Goal: Transaction & Acquisition: Subscribe to service/newsletter

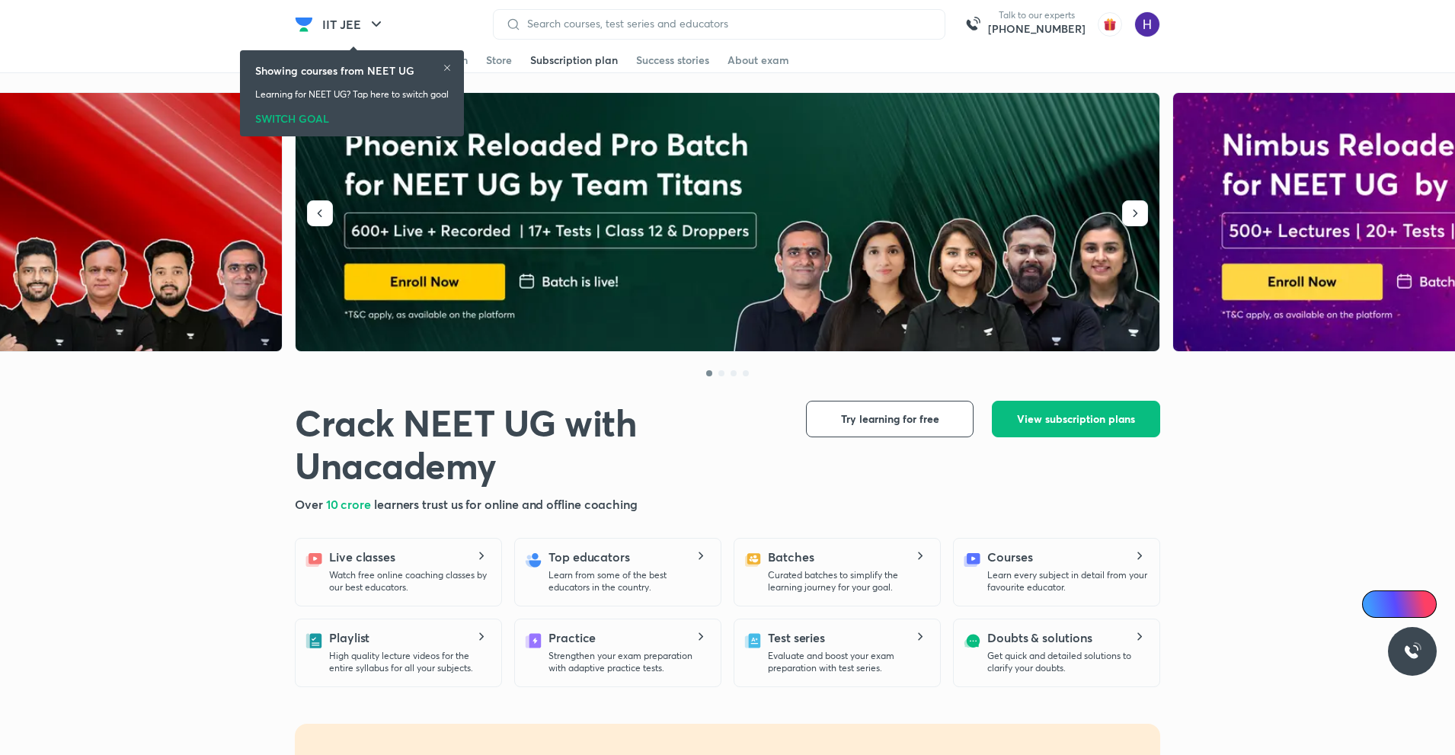
click at [580, 56] on div "Subscription plan" at bounding box center [574, 60] width 88 height 15
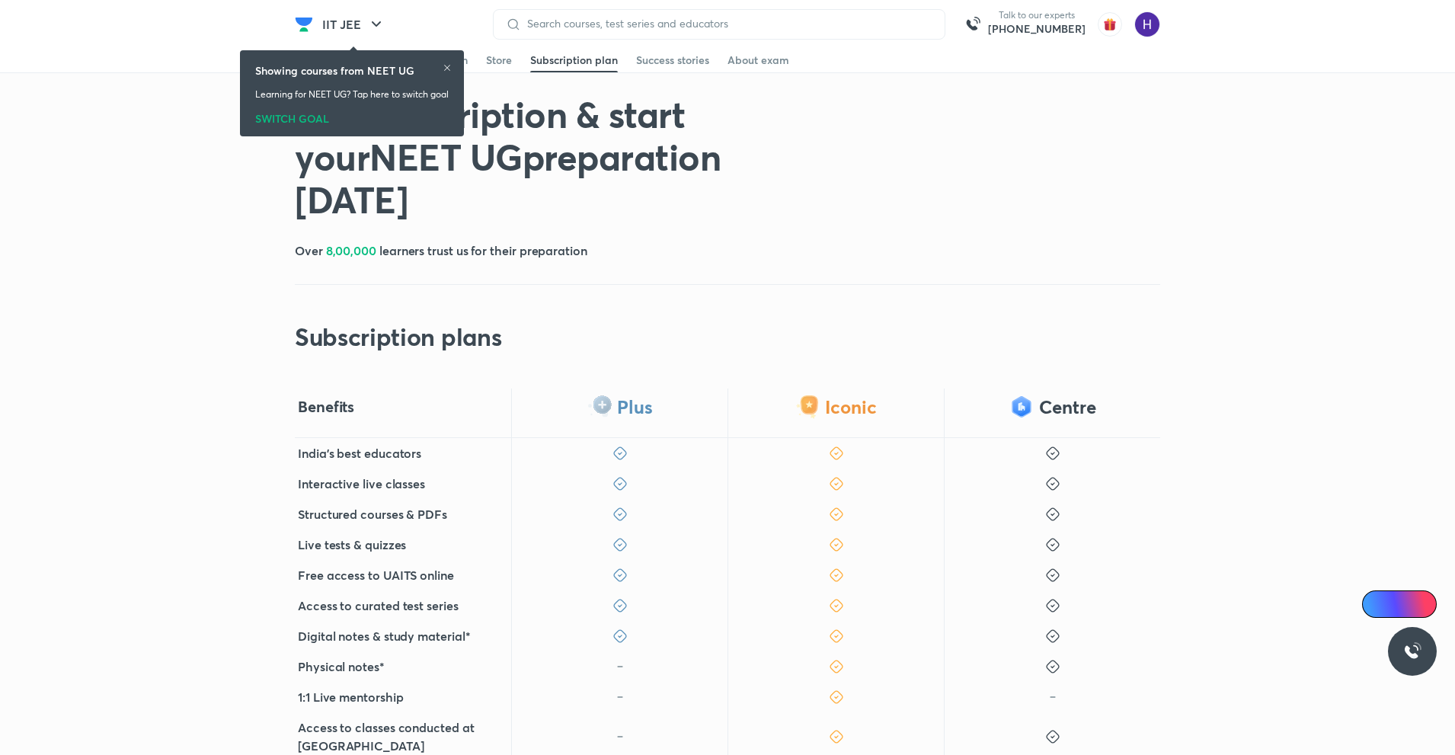
scroll to position [378, 0]
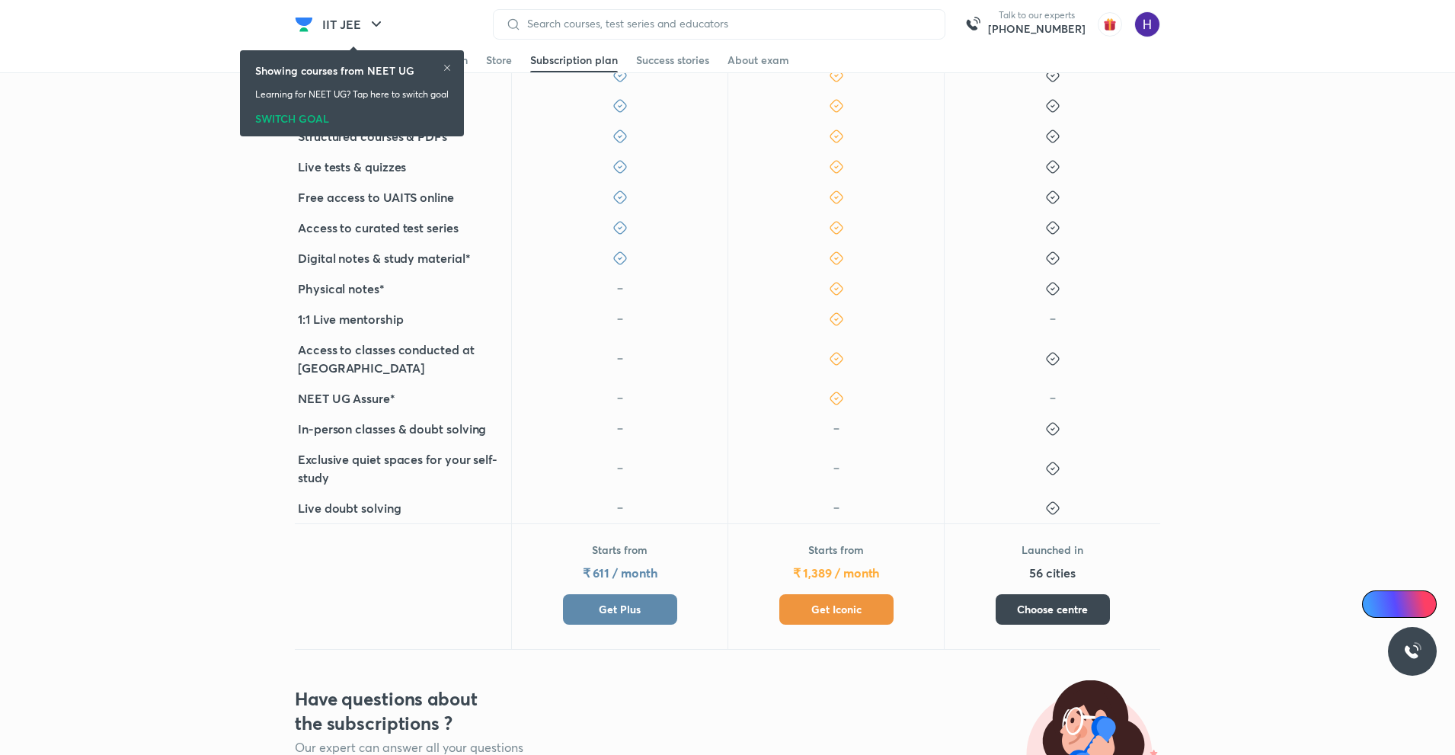
click at [638, 594] on button "Get Plus" at bounding box center [620, 609] width 114 height 30
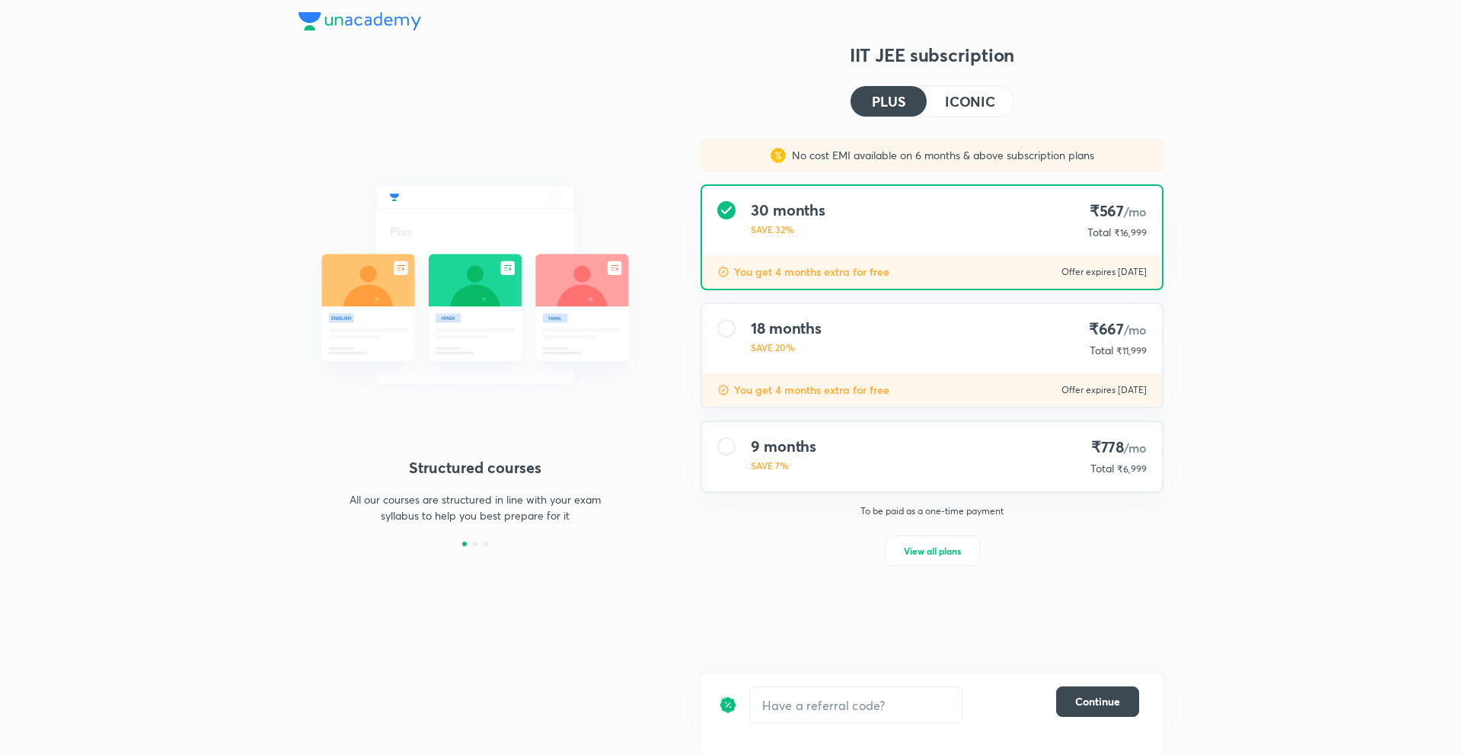
click at [982, 107] on h4 "ICONIC" at bounding box center [970, 101] width 50 height 14
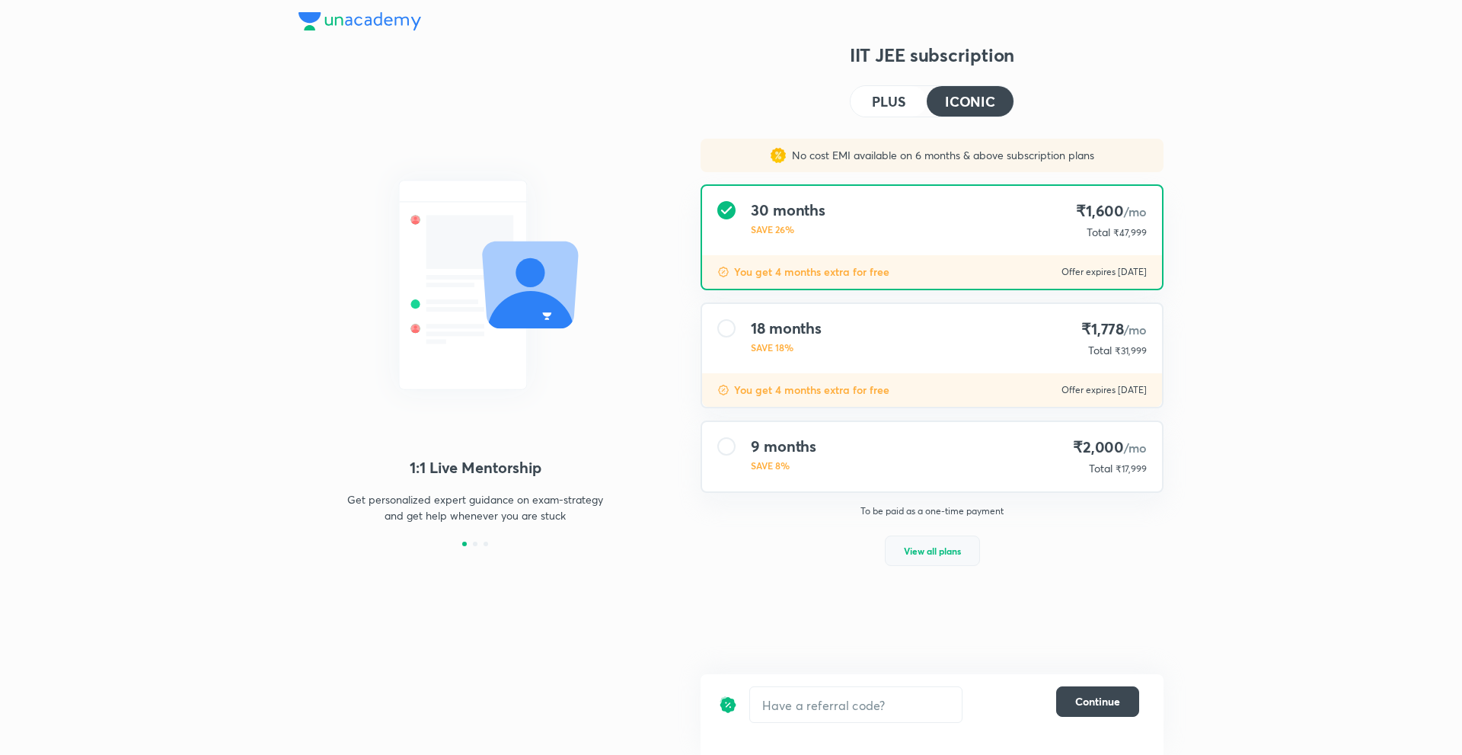
click at [921, 545] on span "View all plans" at bounding box center [932, 550] width 57 height 15
click at [901, 101] on h4 "PLUS" at bounding box center [889, 101] width 34 height 14
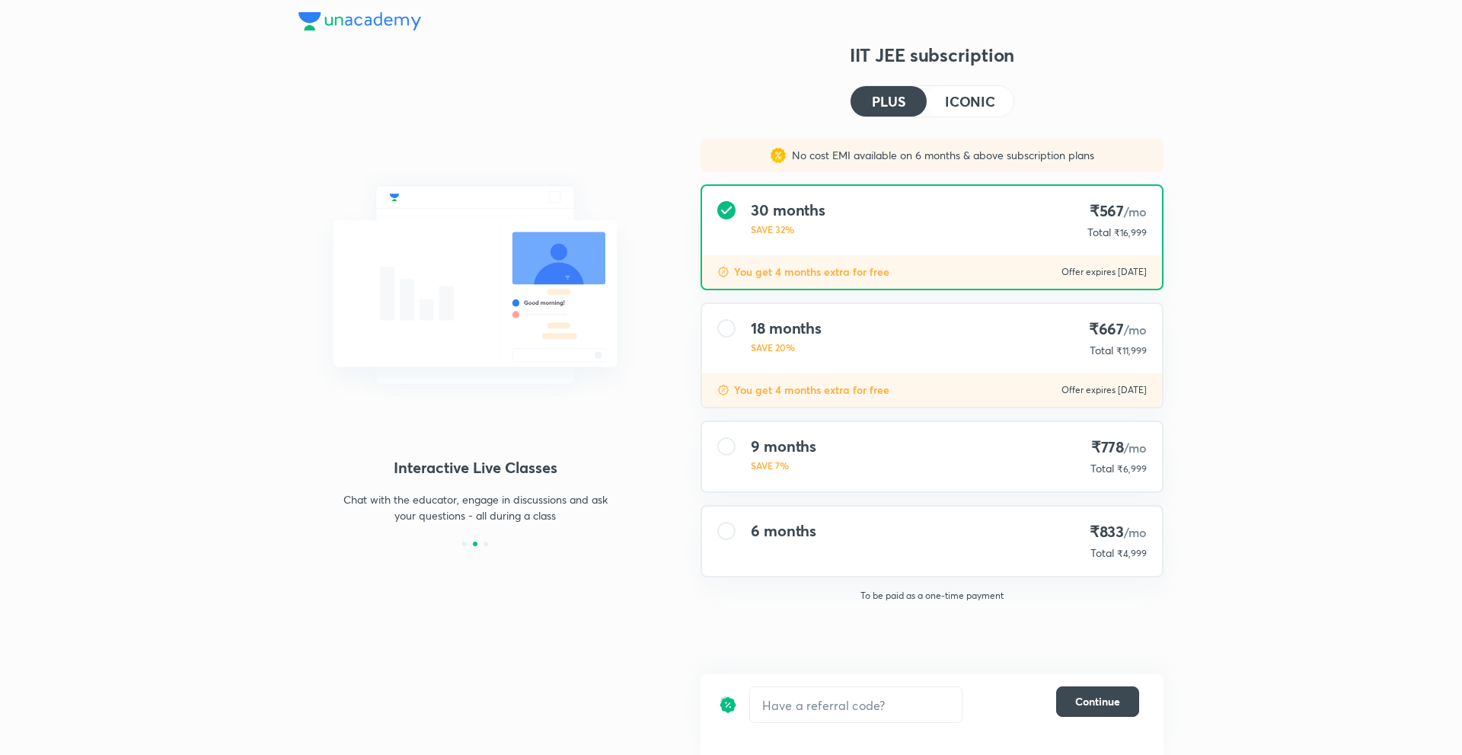
click at [981, 72] on div "IIT JEE subscription PLUS ICONIC No cost EMI available on 6 months & above subs…" at bounding box center [932, 366] width 463 height 647
click at [967, 121] on div "IIT JEE subscription PLUS ICONIC No cost EMI available on 6 months & above subs…" at bounding box center [932, 366] width 463 height 647
click at [961, 112] on button "ICONIC" at bounding box center [970, 101] width 87 height 30
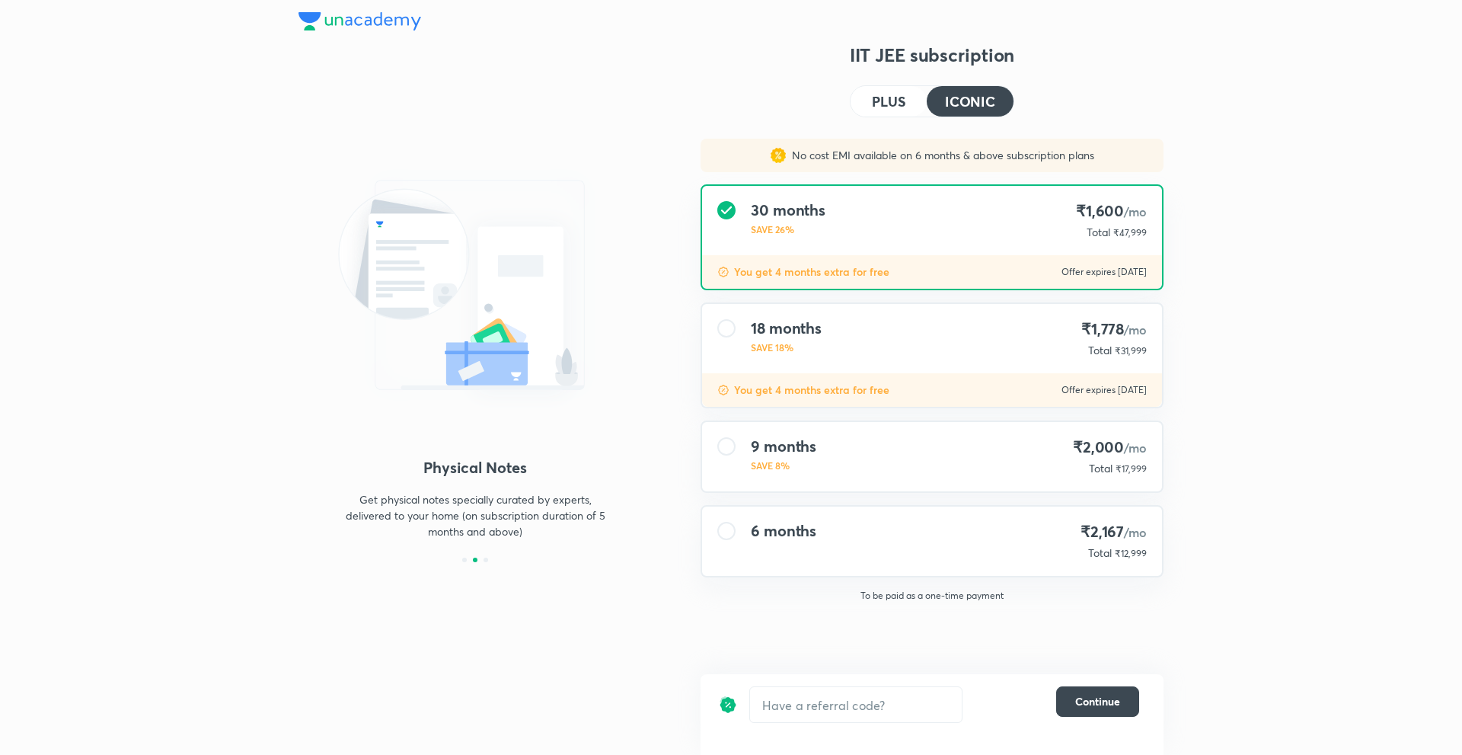
click at [938, 239] on div "30 months SAVE 26% ₹1,600 /mo Total ₹47,999" at bounding box center [932, 220] width 460 height 69
click at [912, 453] on div "9 months SAVE 8% ₹2,000 /mo Total ₹17,999" at bounding box center [932, 456] width 460 height 69
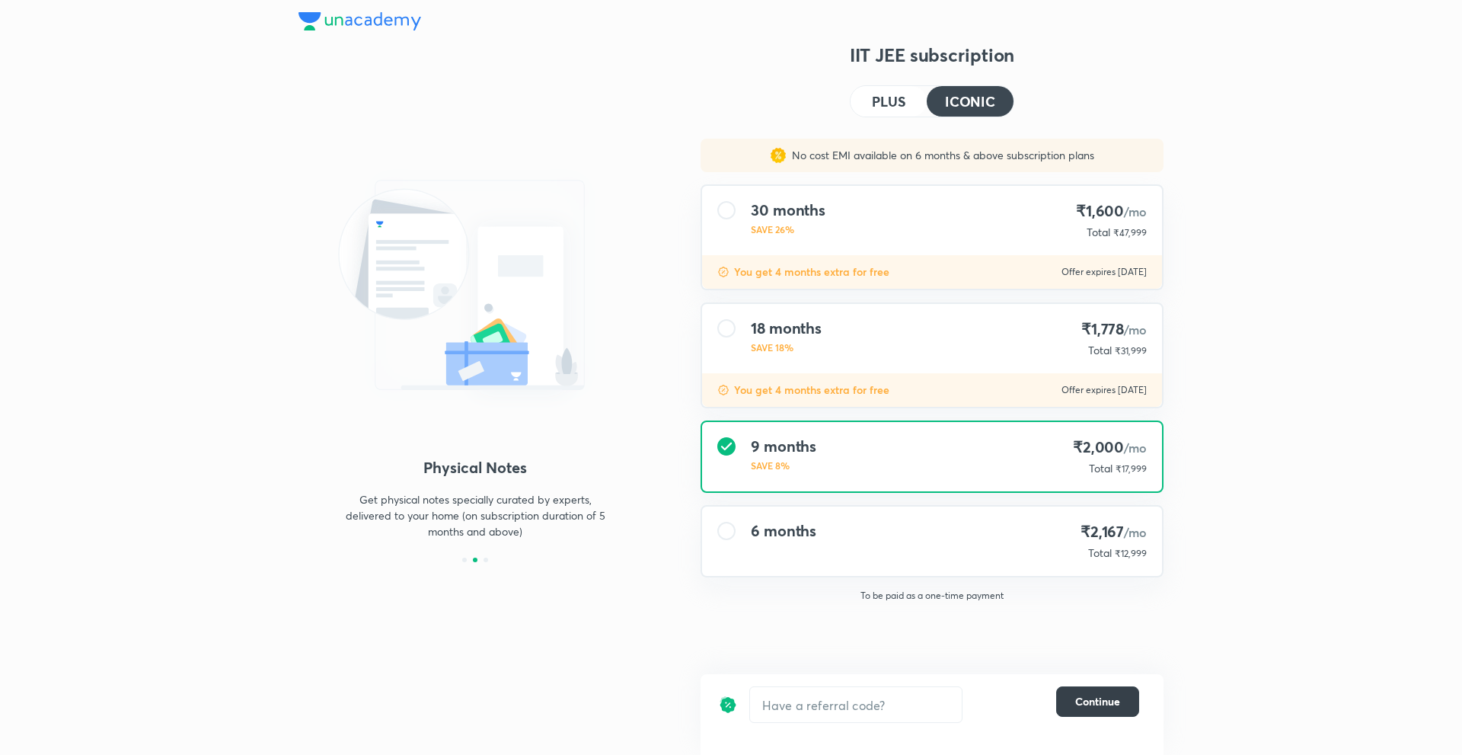
click at [1086, 698] on span "Continue" at bounding box center [1097, 701] width 45 height 15
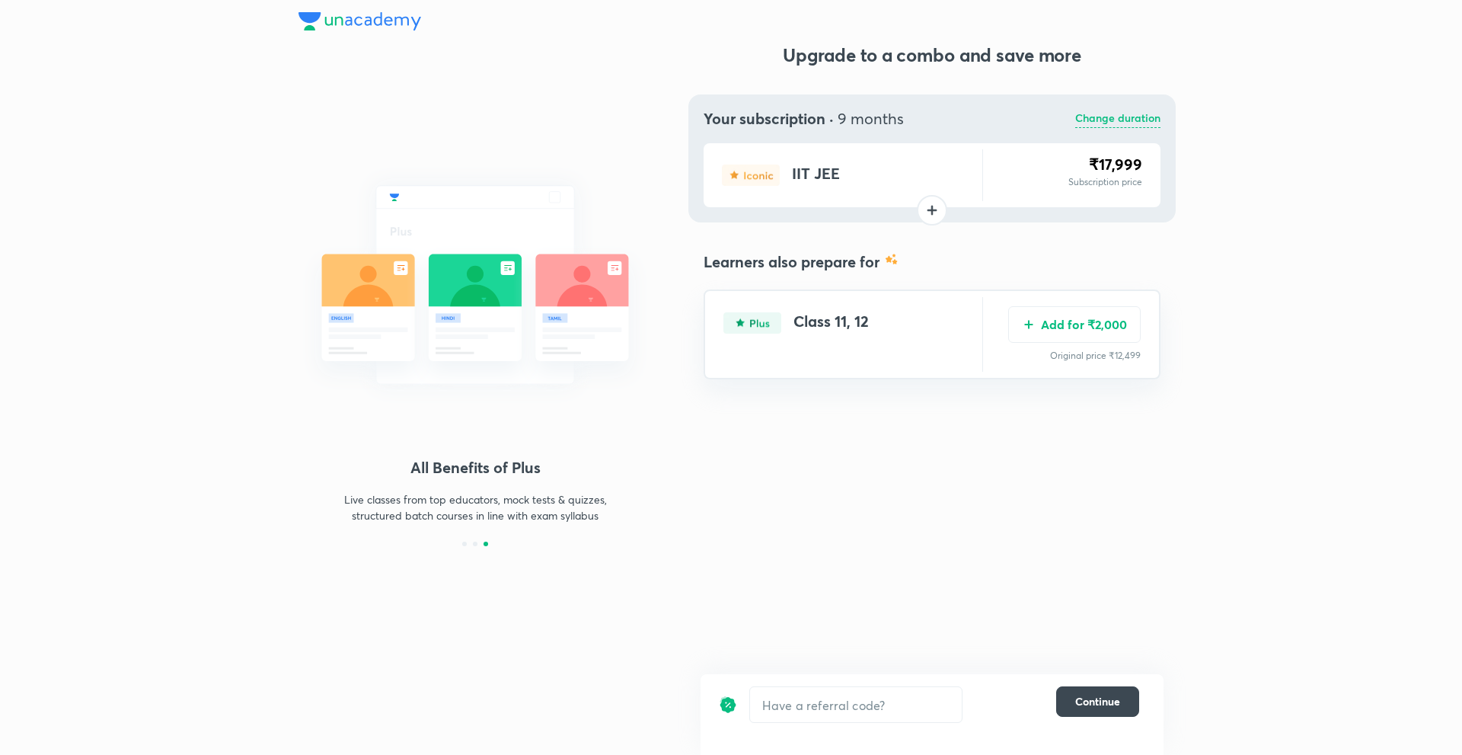
click at [1110, 120] on p "Change duration" at bounding box center [1117, 119] width 85 height 18
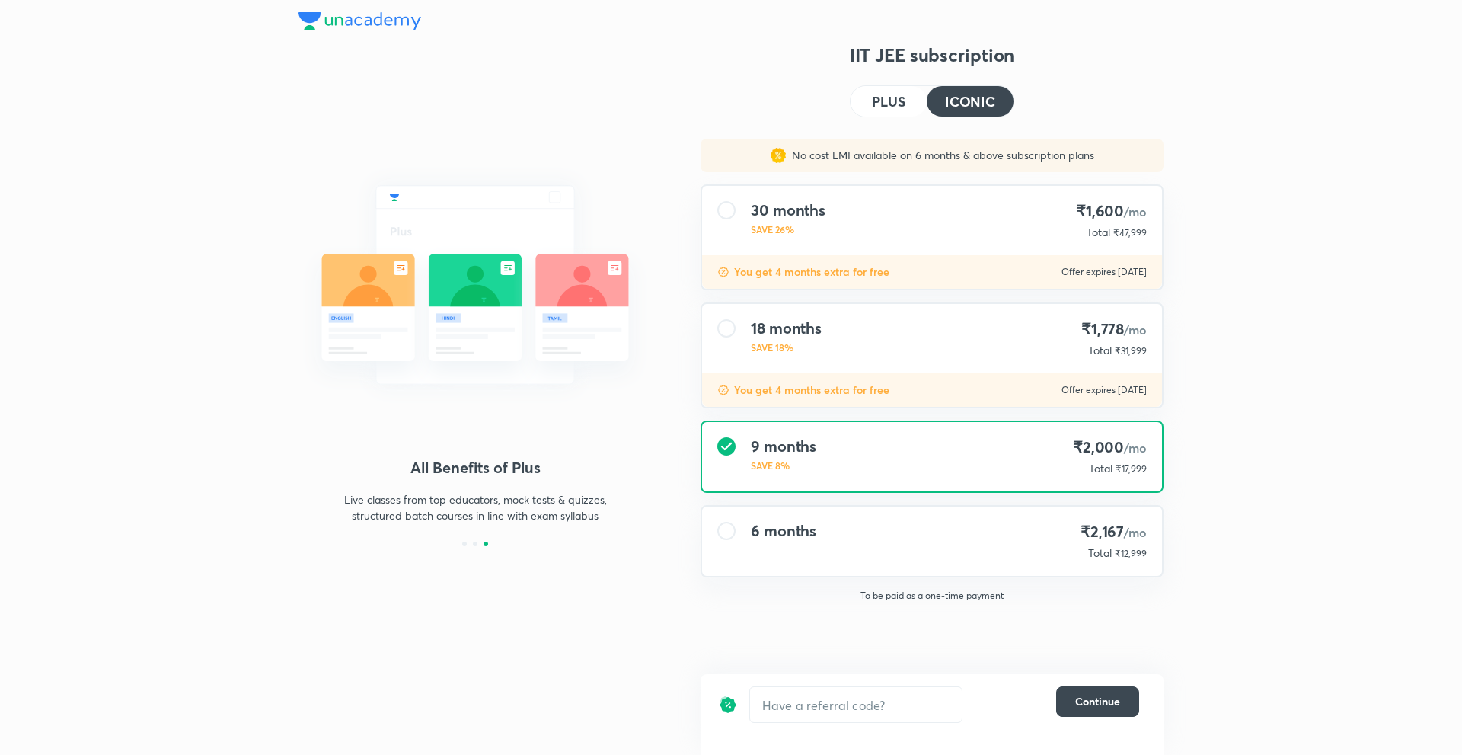
click at [918, 283] on div "You get 4 months extra for free Offer expires [DATE]" at bounding box center [932, 272] width 460 height 34
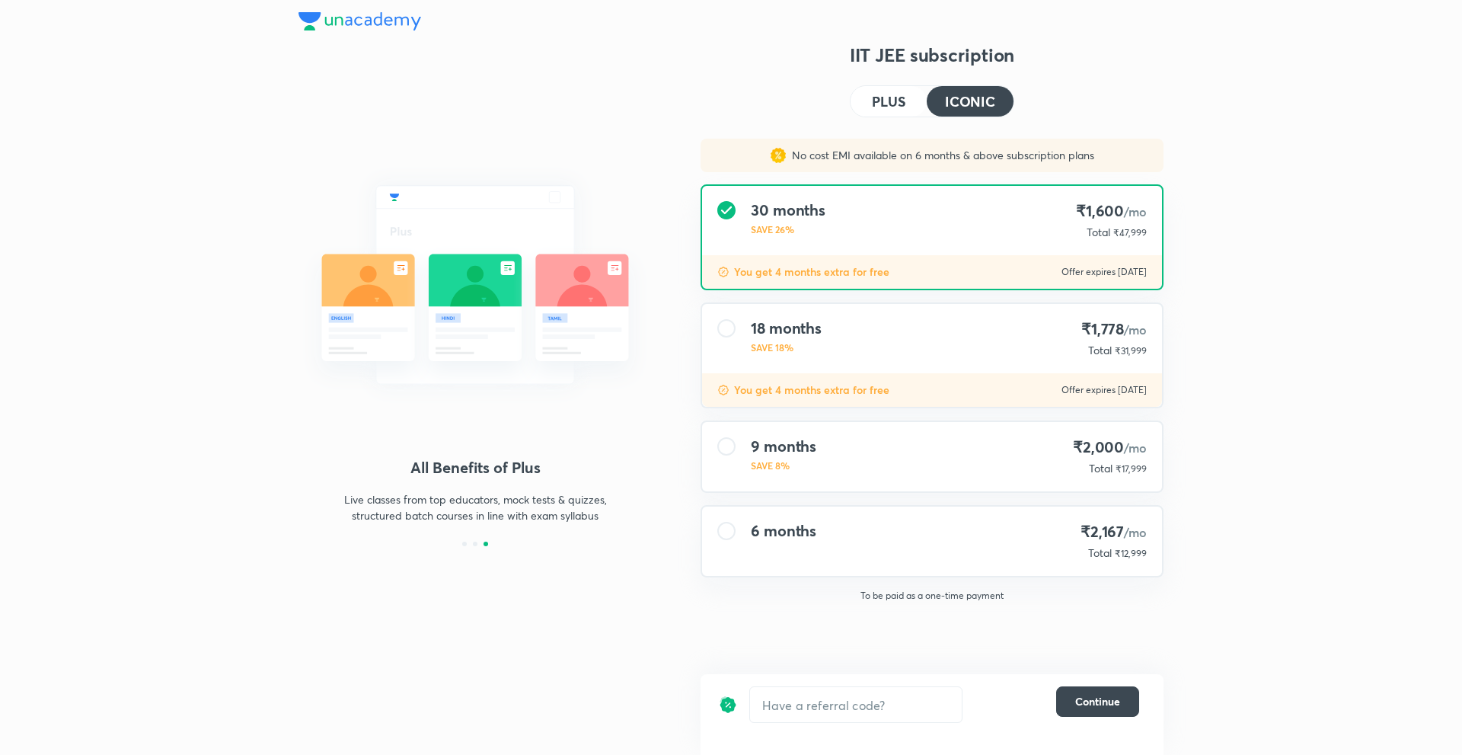
click at [895, 345] on div "18 months SAVE 18% ₹1,778 /mo Total ₹31,999" at bounding box center [932, 338] width 460 height 69
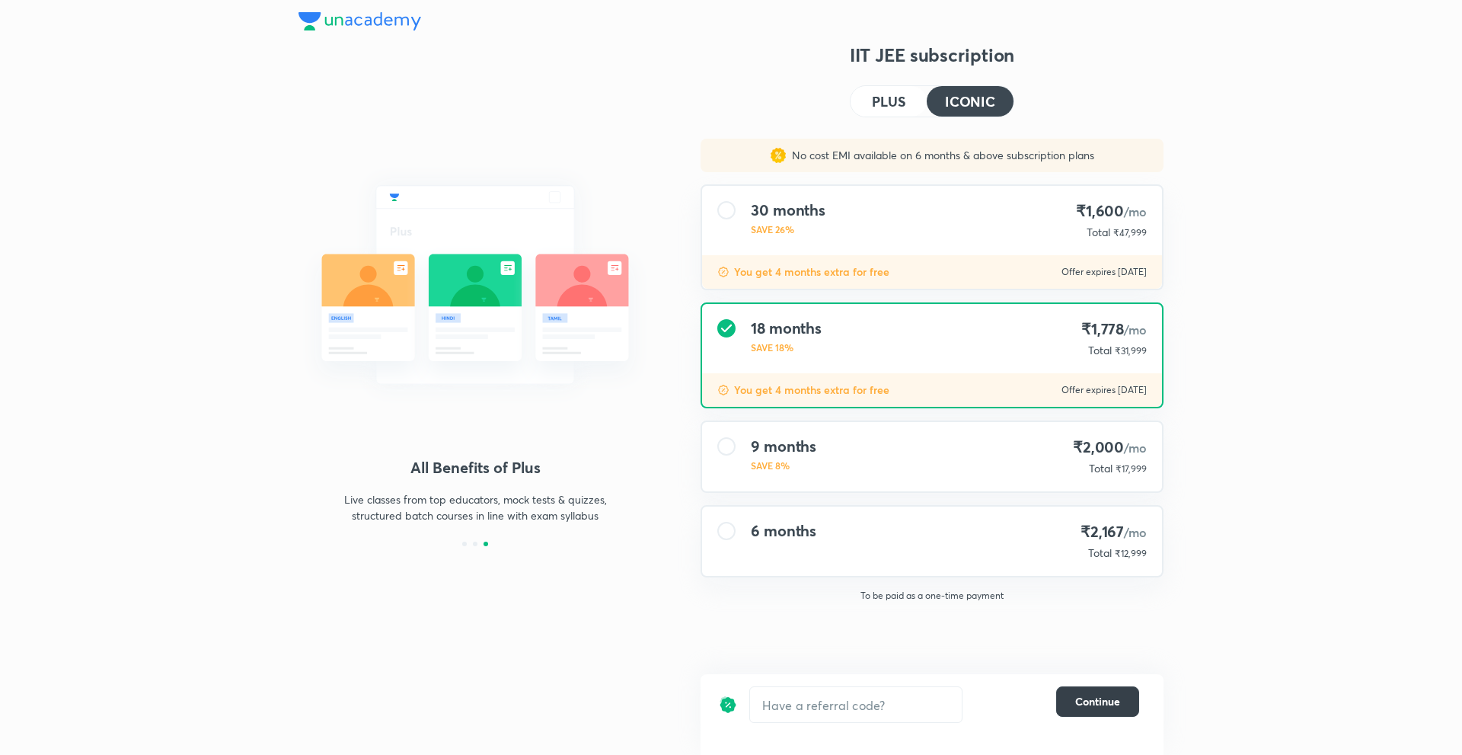
click at [1098, 699] on span "Continue" at bounding box center [1097, 701] width 45 height 15
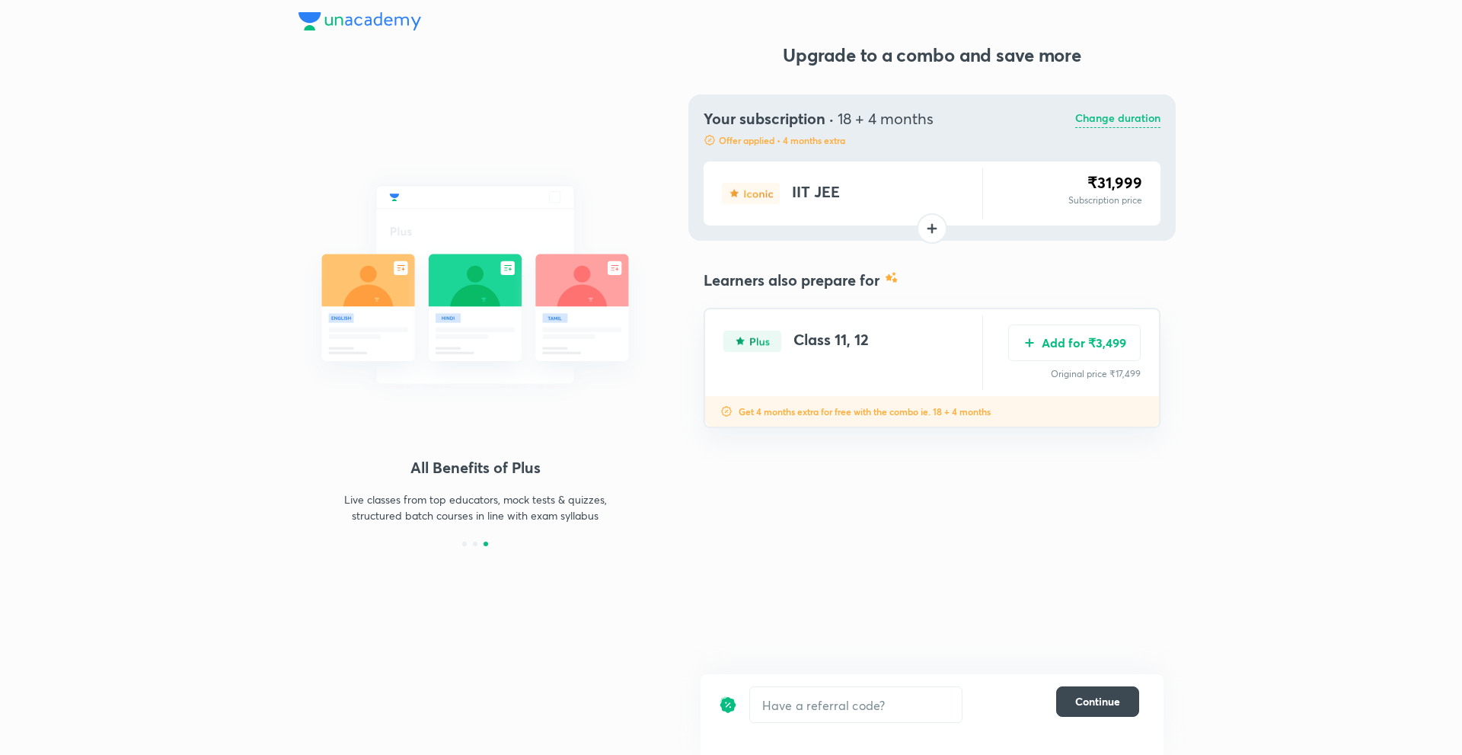
click at [1110, 120] on p "Change duration" at bounding box center [1117, 119] width 85 height 18
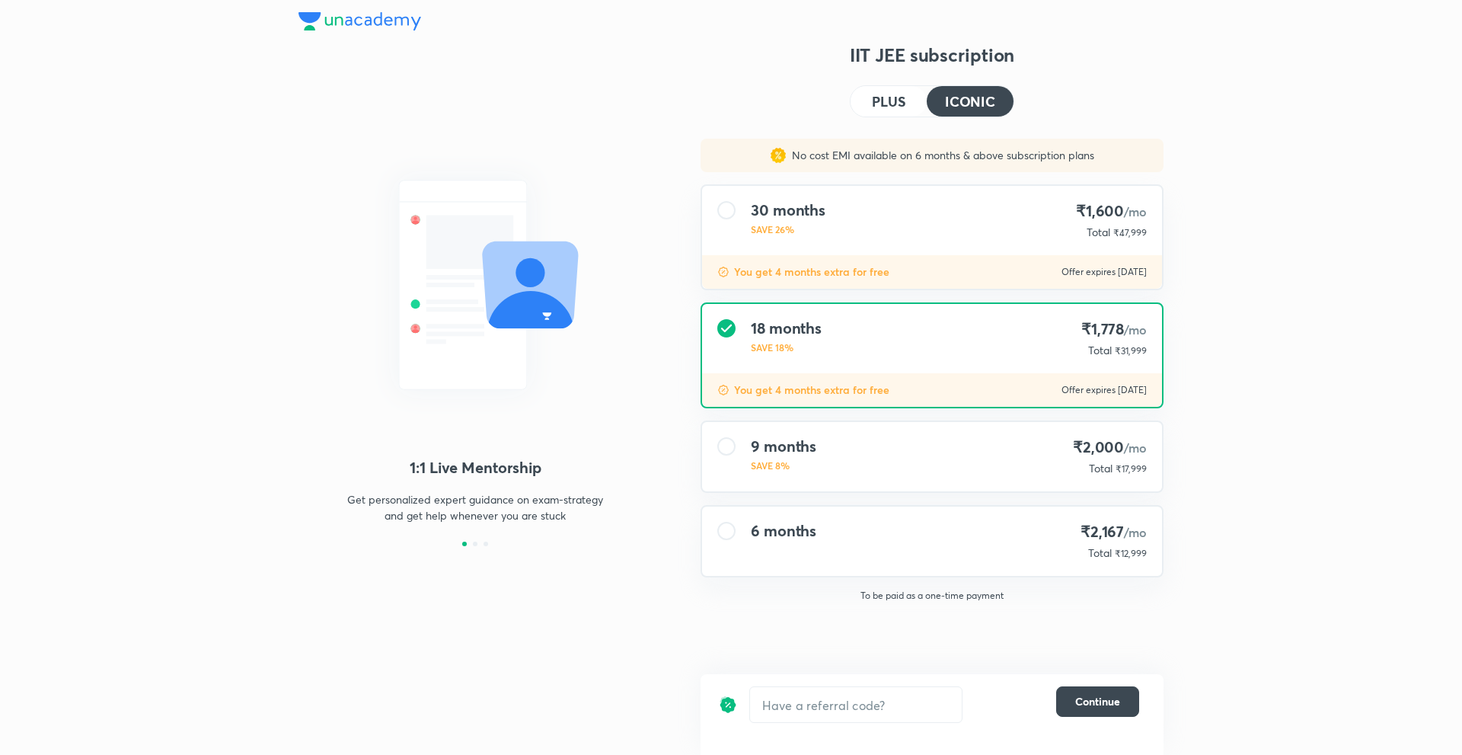
click at [935, 235] on div "30 months SAVE 26% ₹1,600 /mo Total ₹47,999" at bounding box center [932, 220] width 460 height 69
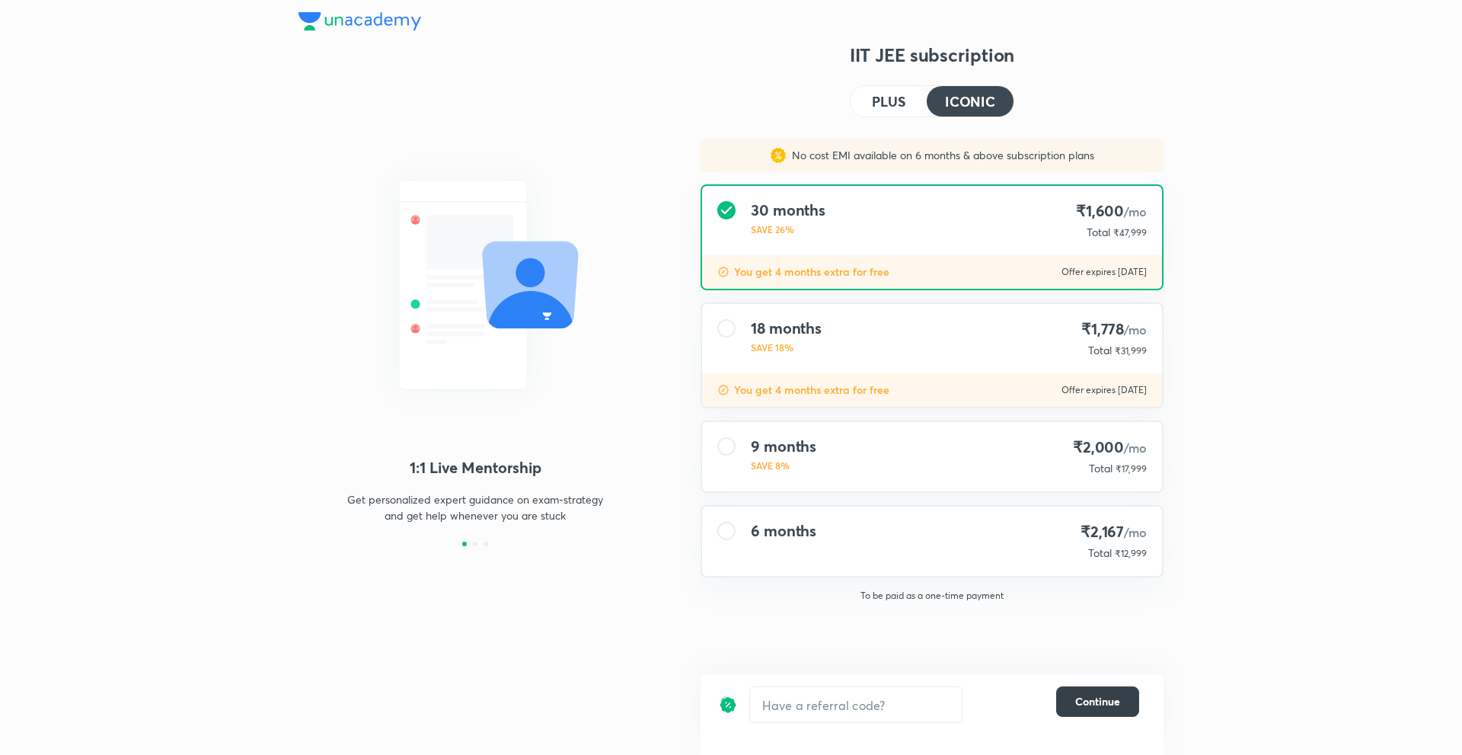
click at [1100, 687] on button "Continue" at bounding box center [1097, 701] width 83 height 30
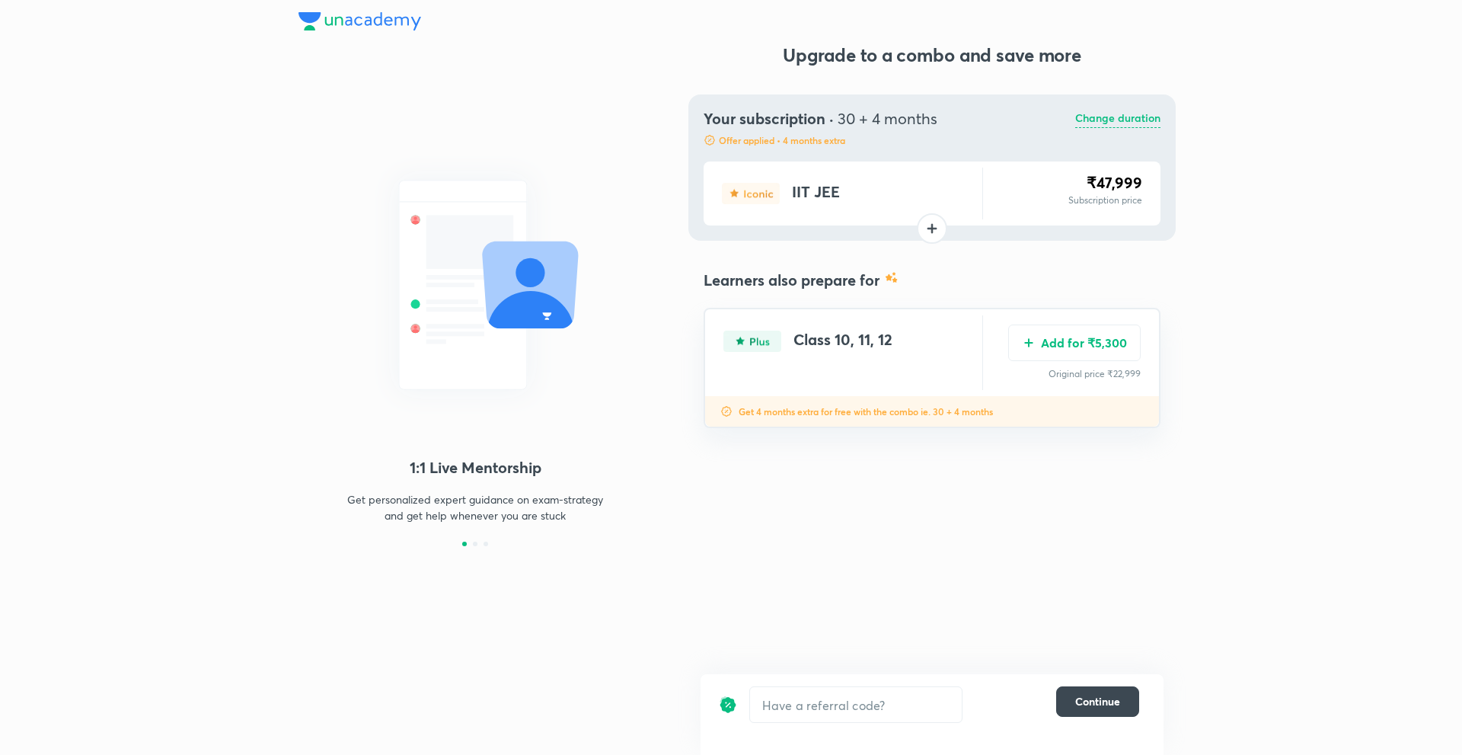
click at [1100, 116] on p "Change duration" at bounding box center [1117, 119] width 85 height 18
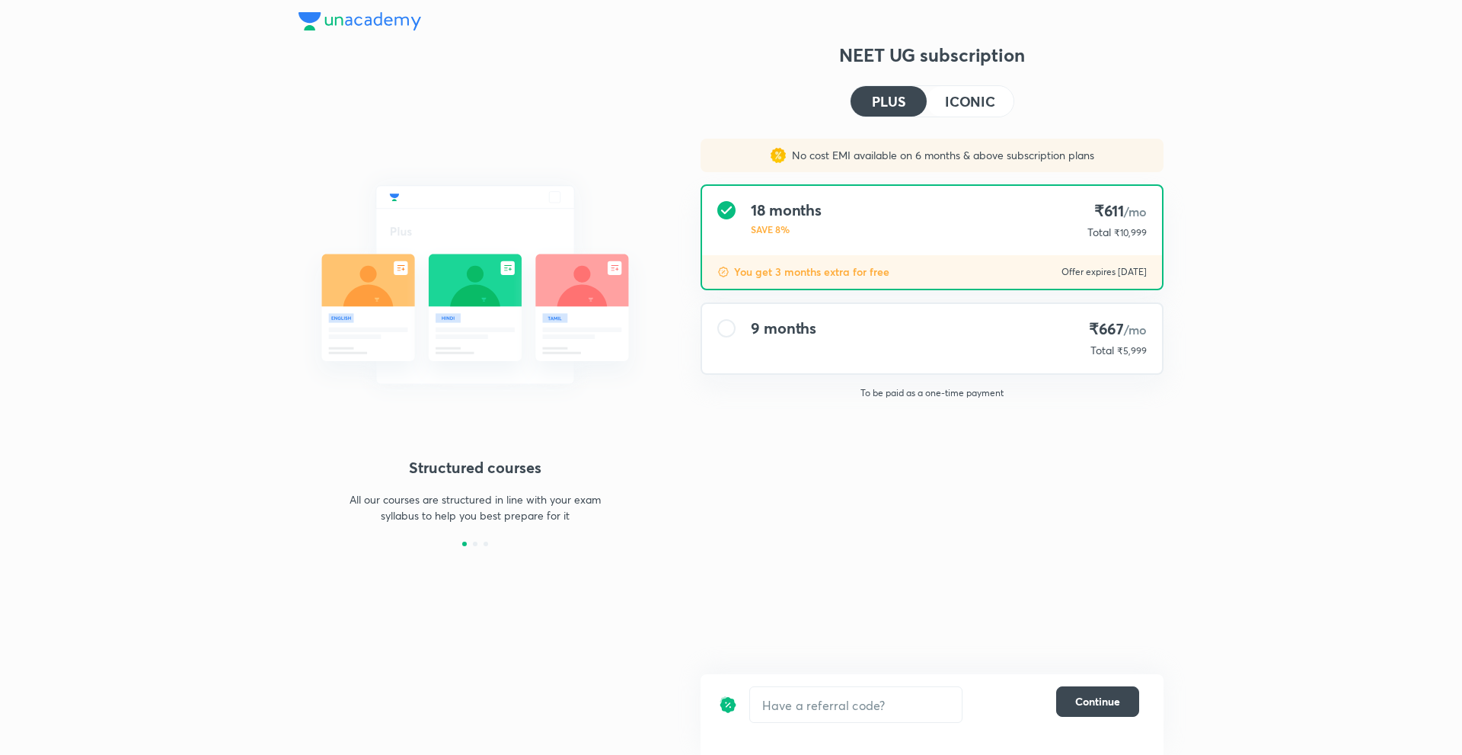
click at [1325, 366] on div "Structured courses All our courses are structured in line with your exam syllab…" at bounding box center [731, 377] width 1462 height 755
click at [964, 107] on h4 "ICONIC" at bounding box center [970, 101] width 50 height 14
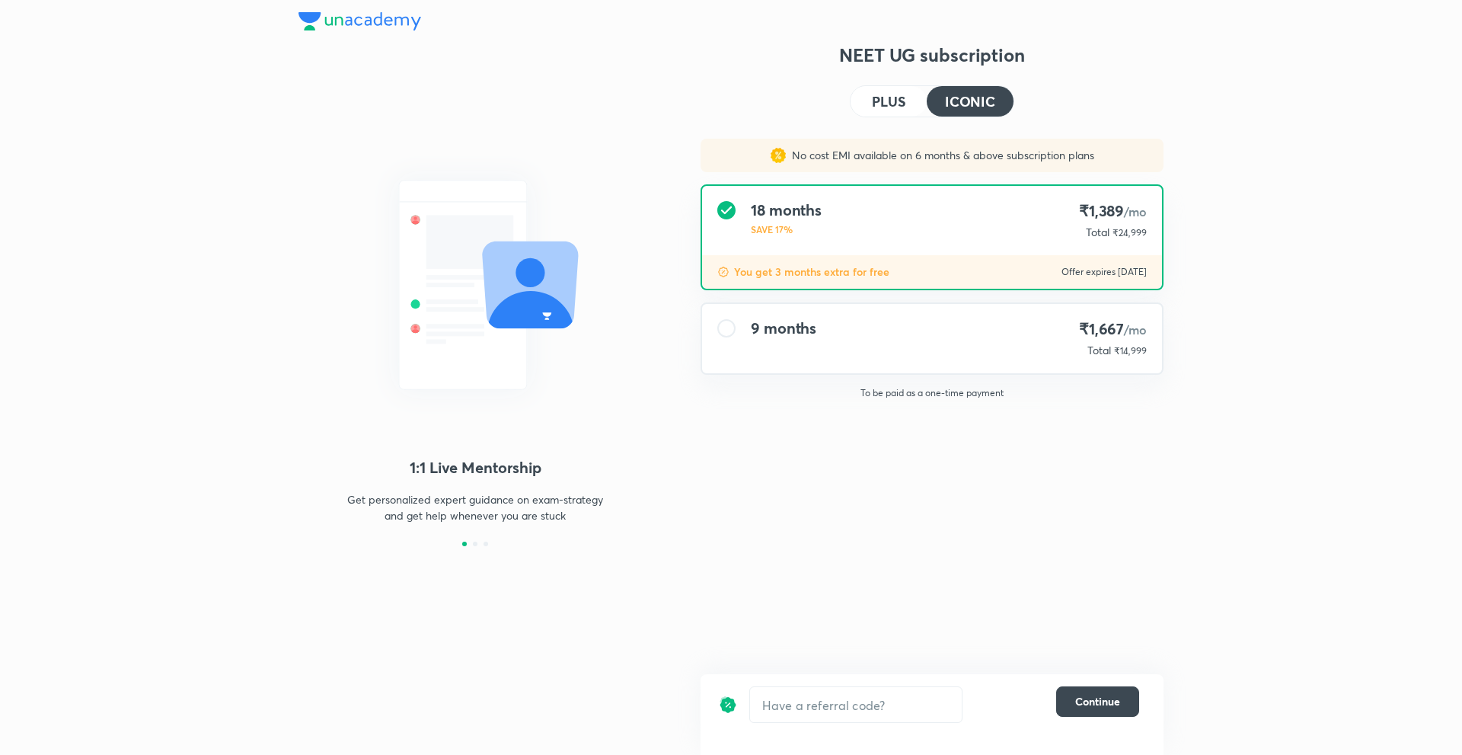
click at [967, 328] on div "9 months ₹1,667 /mo Total ₹14,999" at bounding box center [932, 338] width 460 height 69
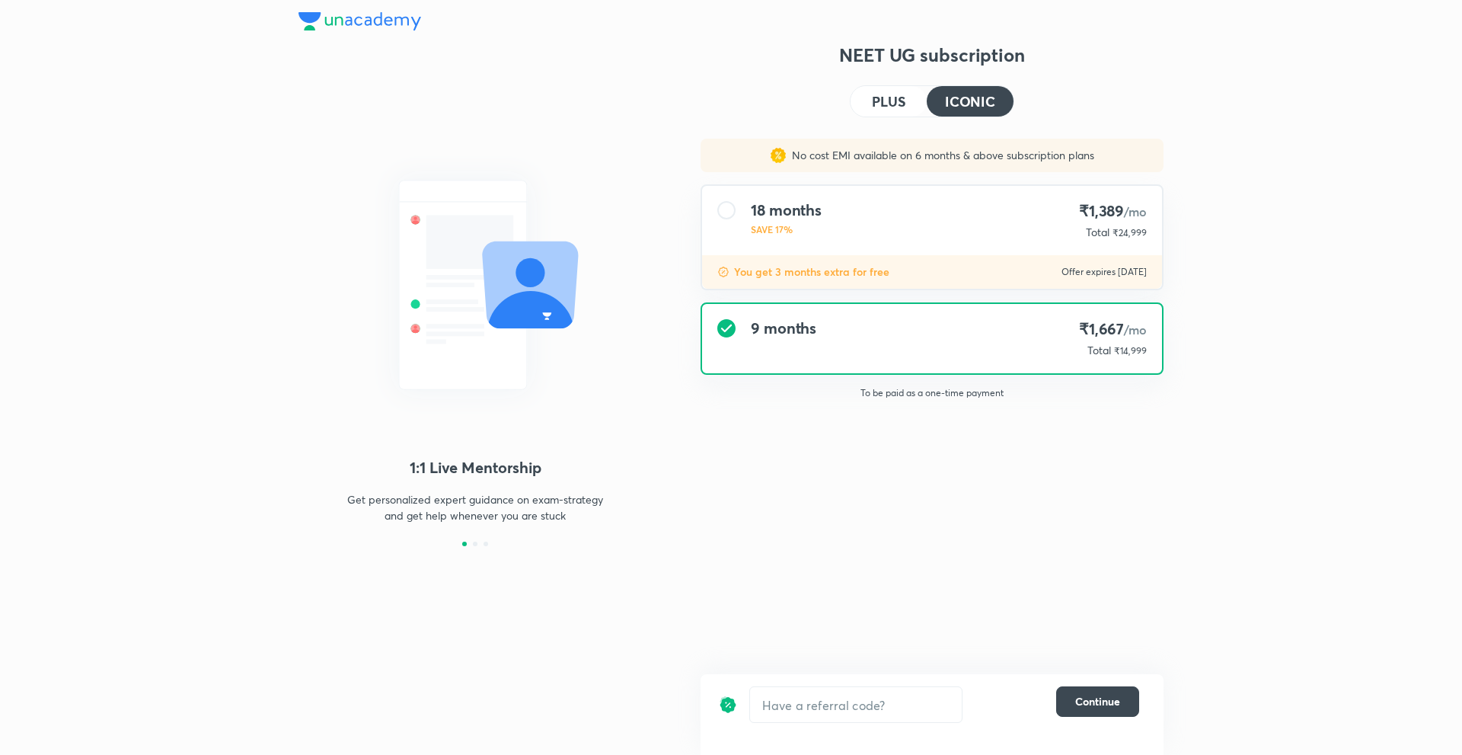
click at [1098, 722] on div "​ Continue" at bounding box center [929, 704] width 420 height 37
click at [1089, 710] on button "Continue" at bounding box center [1097, 701] width 83 height 30
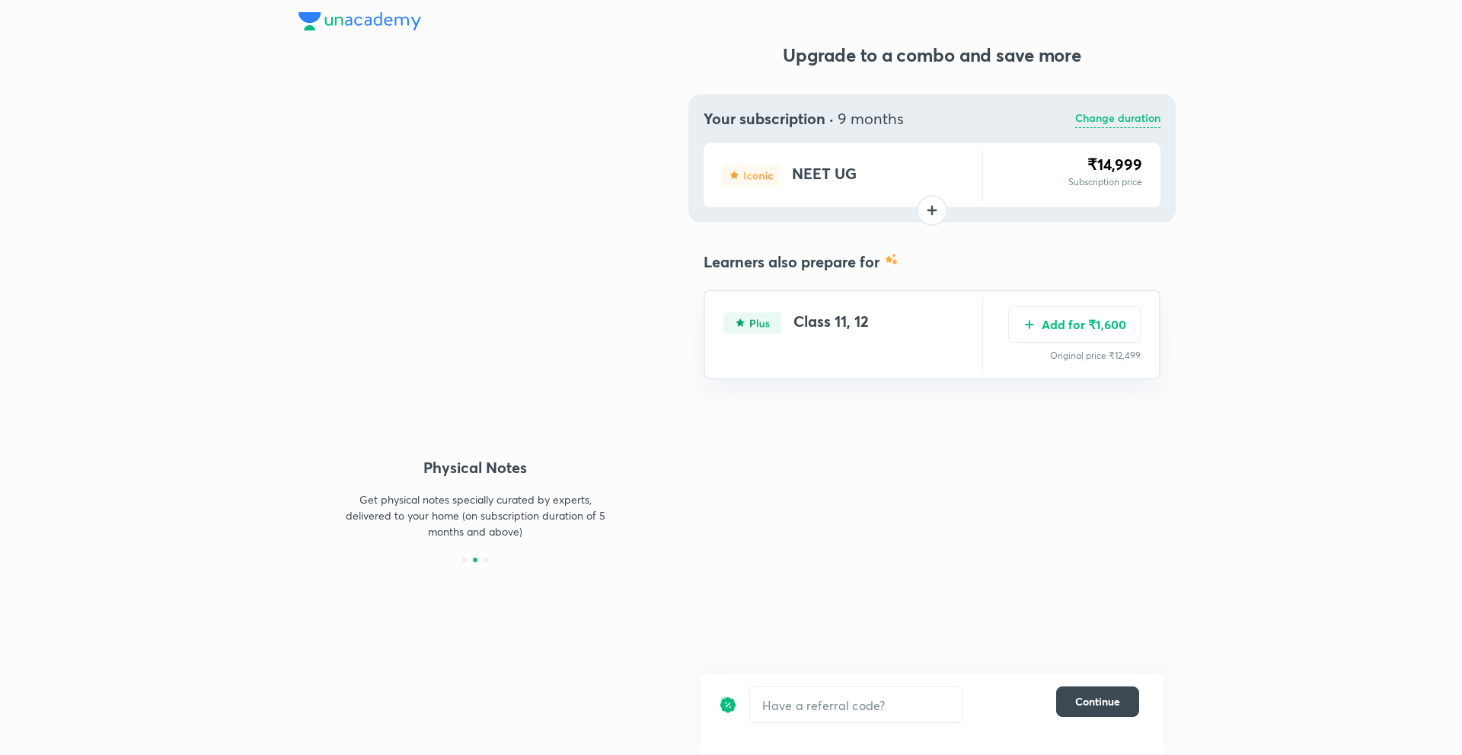
click at [1100, 124] on p "Change duration" at bounding box center [1117, 119] width 85 height 18
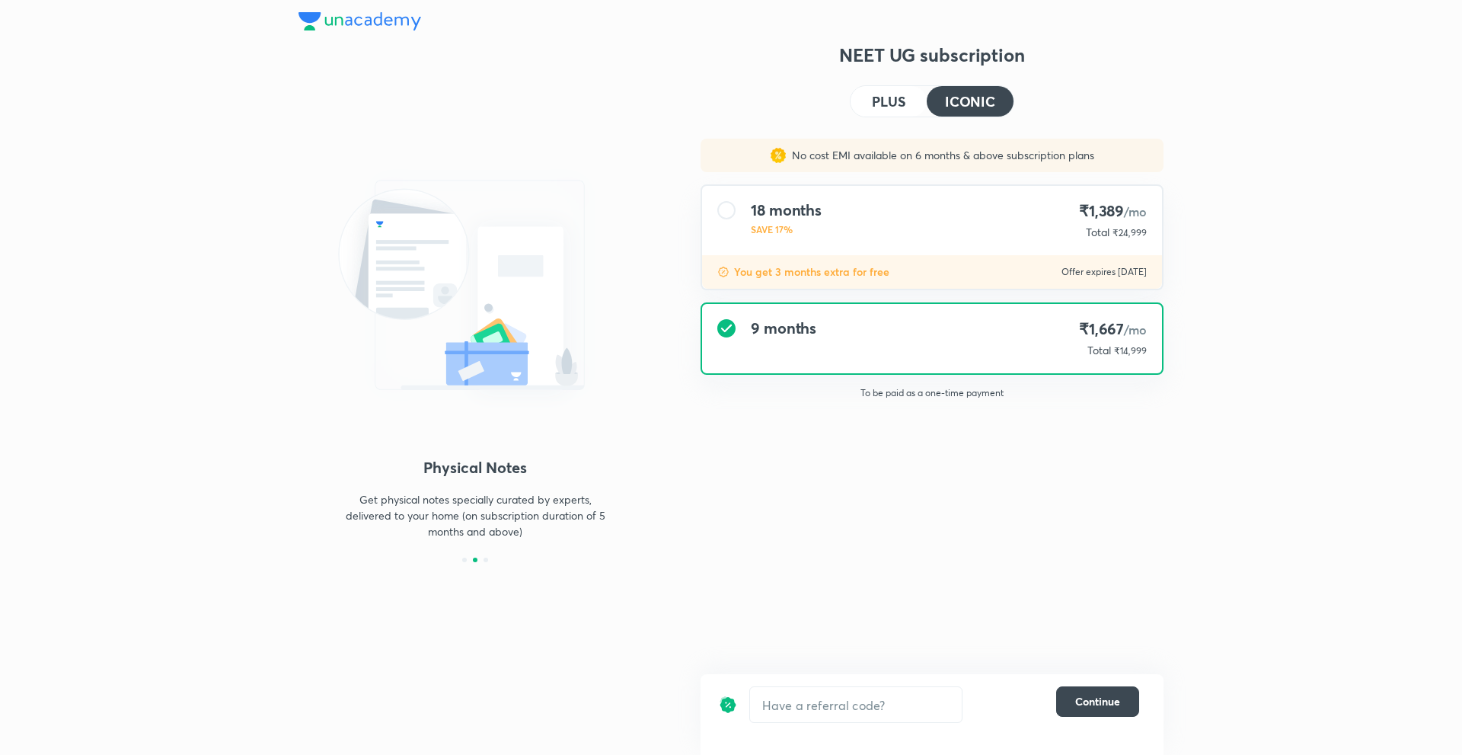
click at [939, 217] on div "18 months SAVE 17% ₹1,389 /mo Total ₹24,999" at bounding box center [932, 220] width 460 height 69
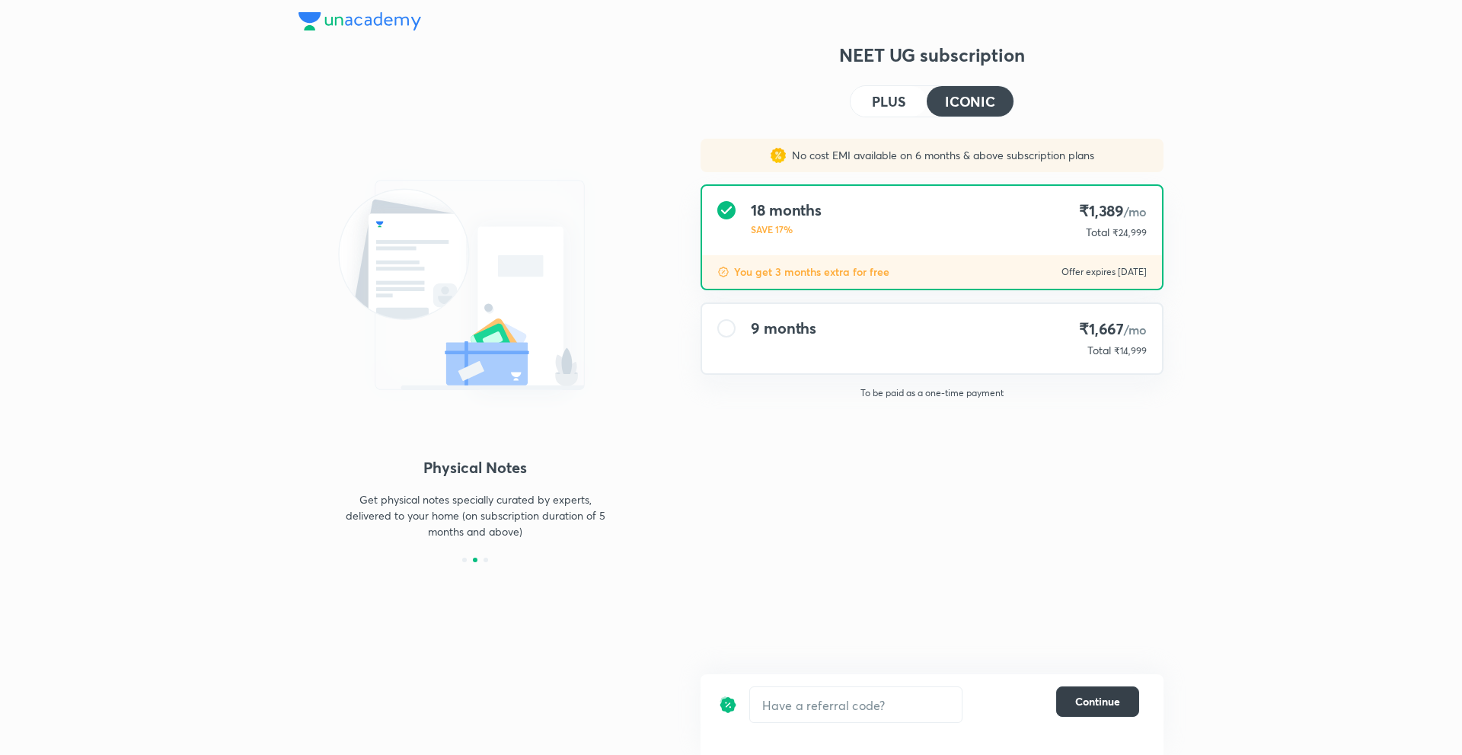
click at [1091, 695] on span "Continue" at bounding box center [1097, 701] width 45 height 15
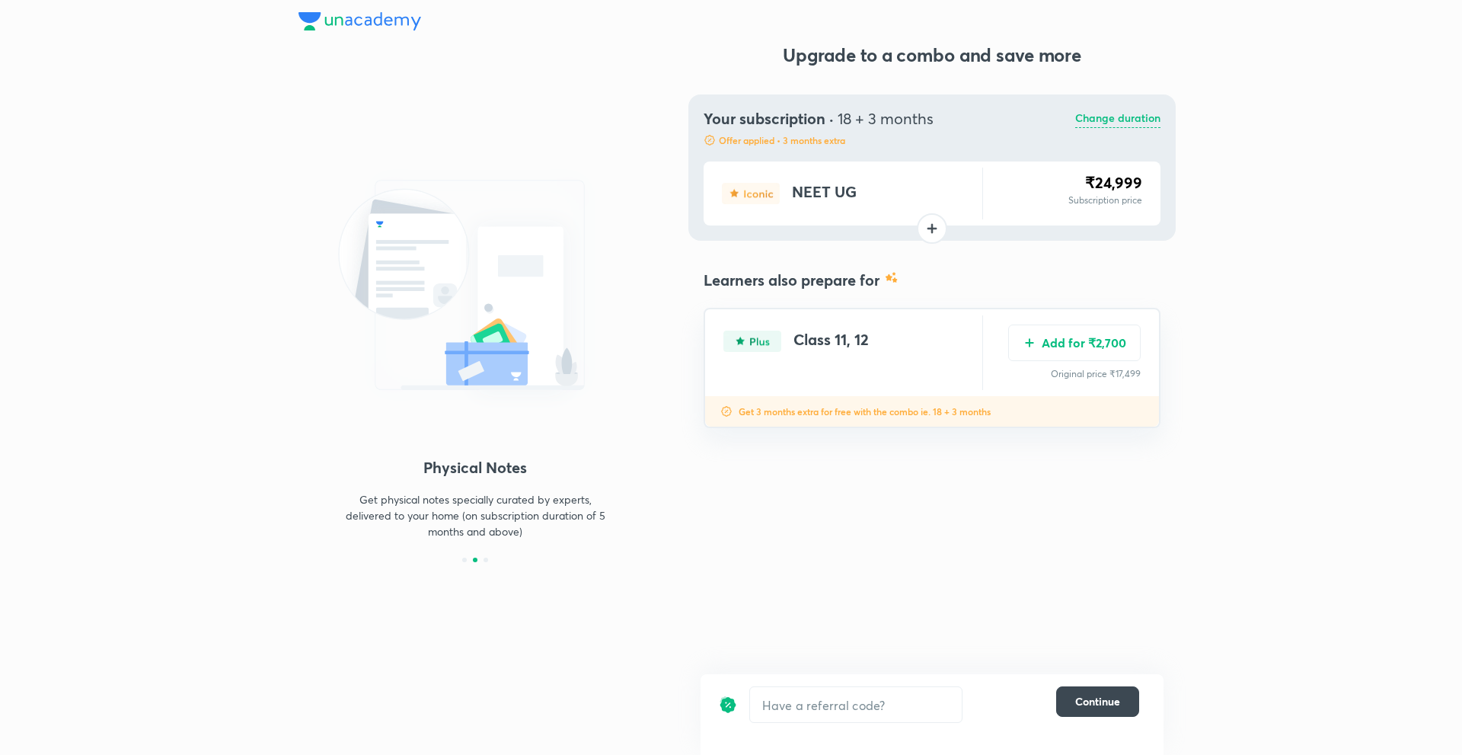
click at [1110, 125] on p "Change duration" at bounding box center [1117, 119] width 85 height 18
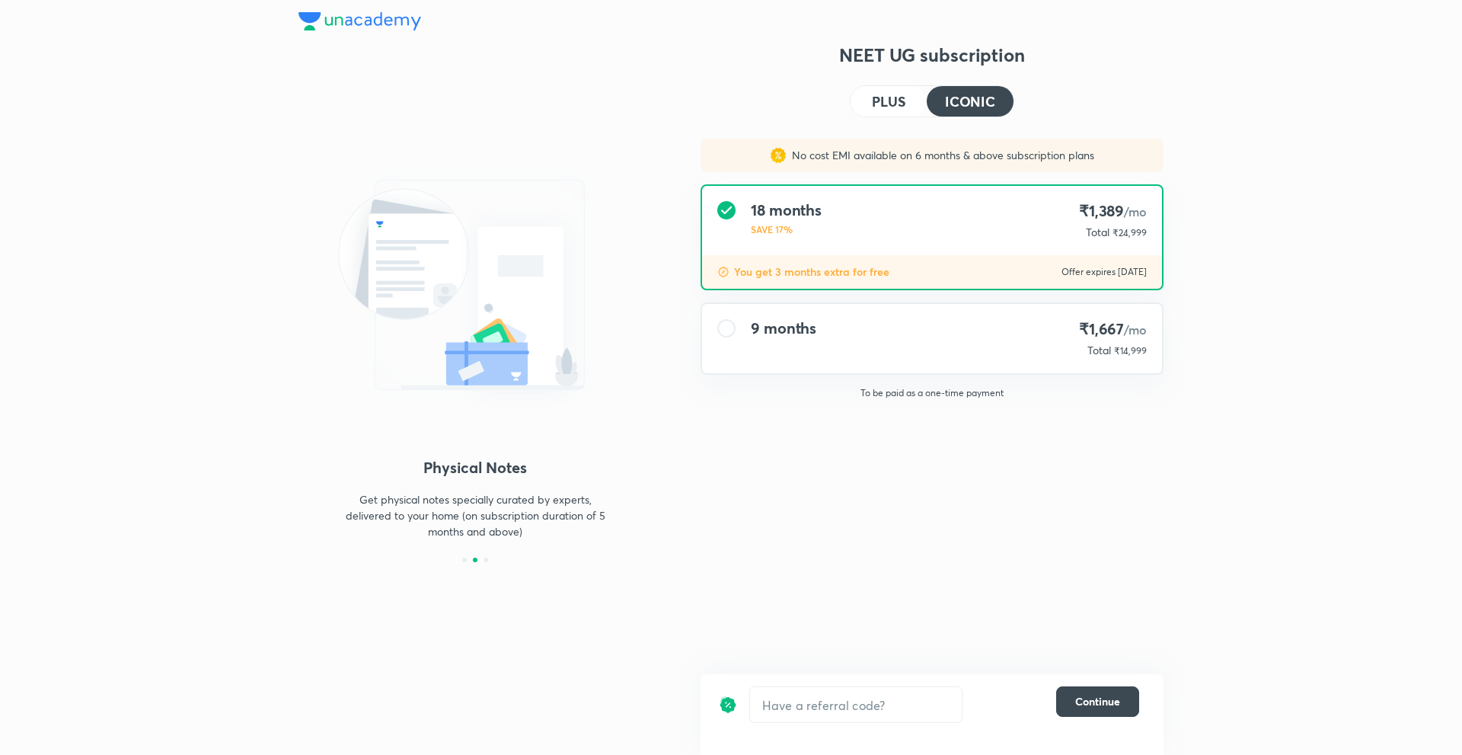
click at [961, 292] on div "No cost EMI available on 6 months & above subscription plans 18 months SAVE 17%…" at bounding box center [932, 275] width 487 height 273
click at [962, 332] on div "9 months ₹1,667 /mo Total ₹14,999" at bounding box center [932, 338] width 460 height 69
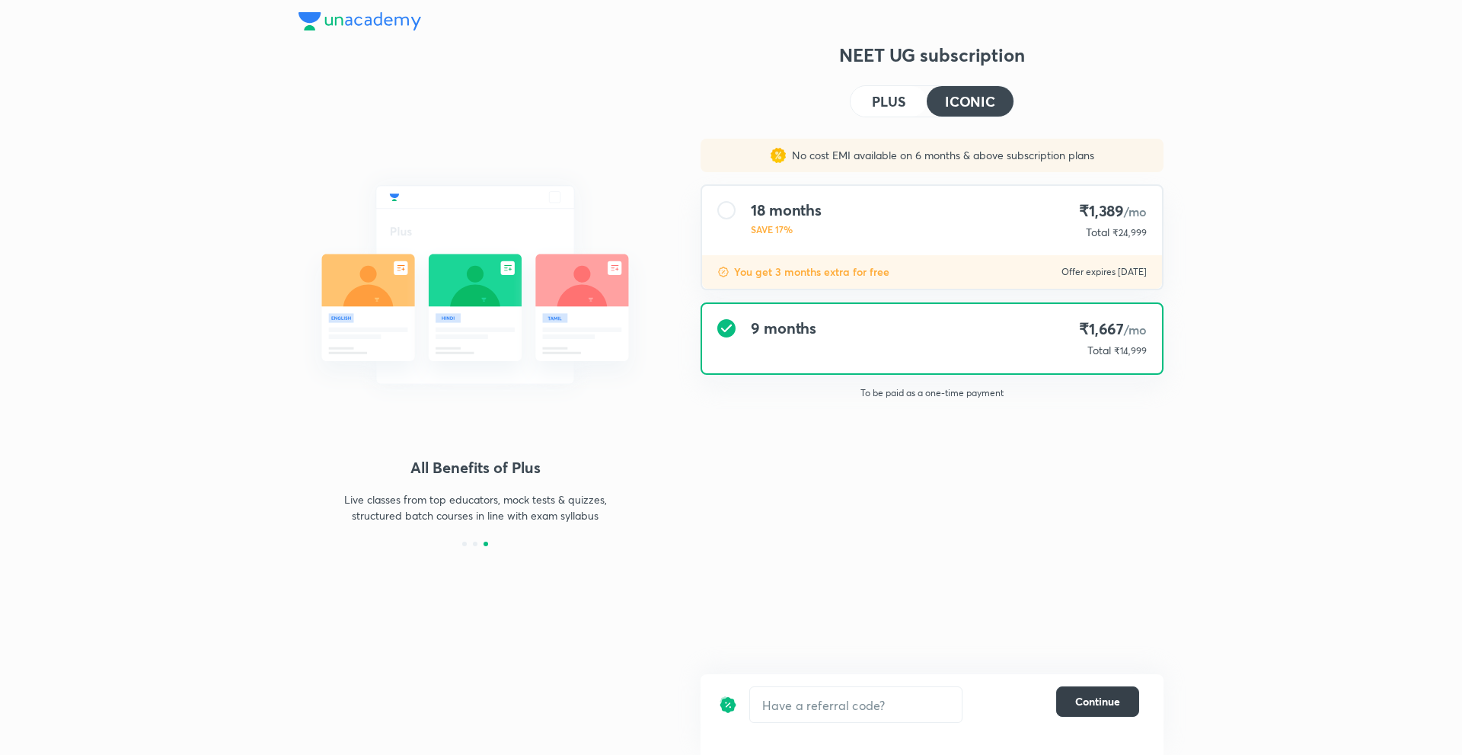
click at [1084, 695] on span "Continue" at bounding box center [1097, 701] width 45 height 15
